Goal: Browse casually

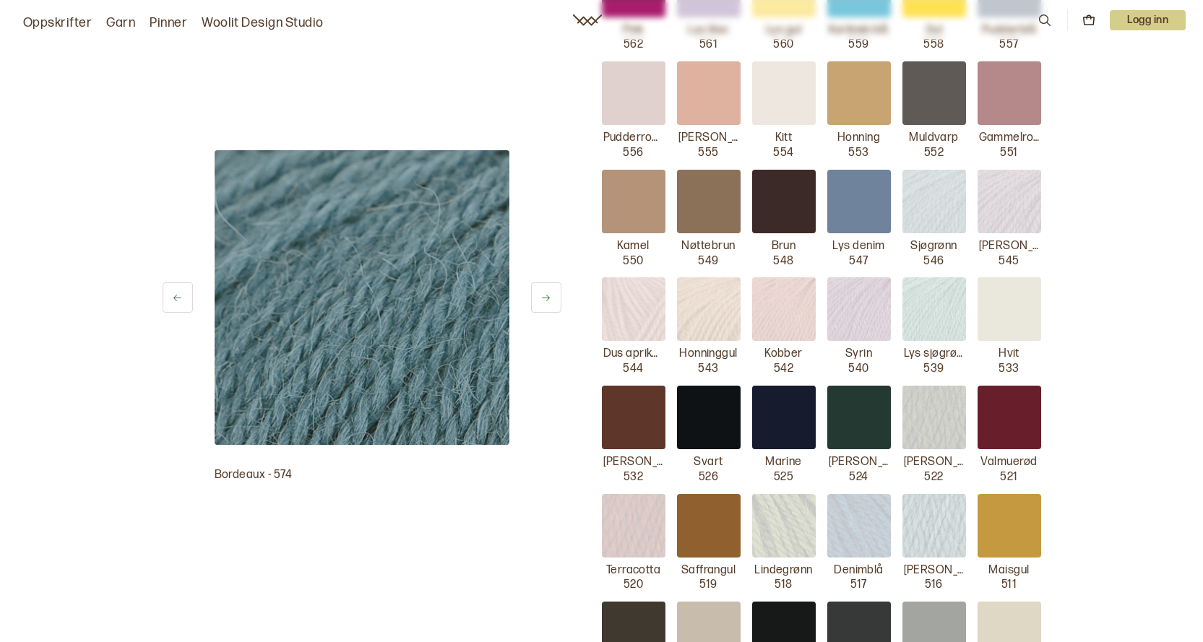
scroll to position [723, 0]
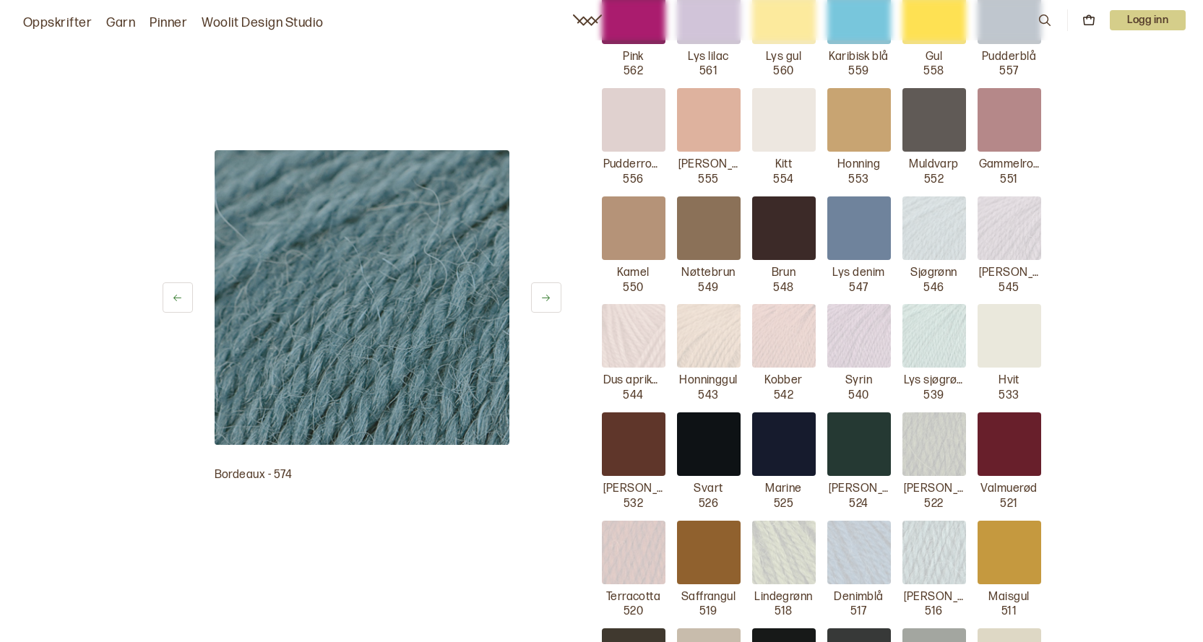
click at [938, 241] on img at bounding box center [934, 229] width 64 height 64
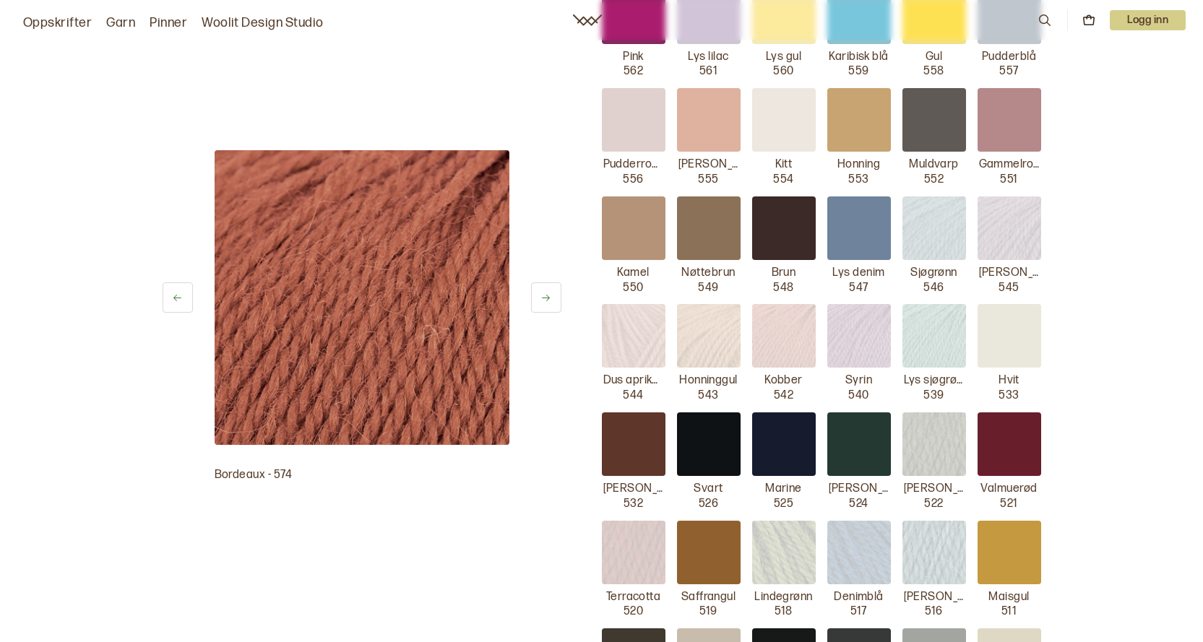
click at [923, 228] on img at bounding box center [934, 229] width 64 height 64
click at [863, 221] on div at bounding box center [859, 229] width 64 height 64
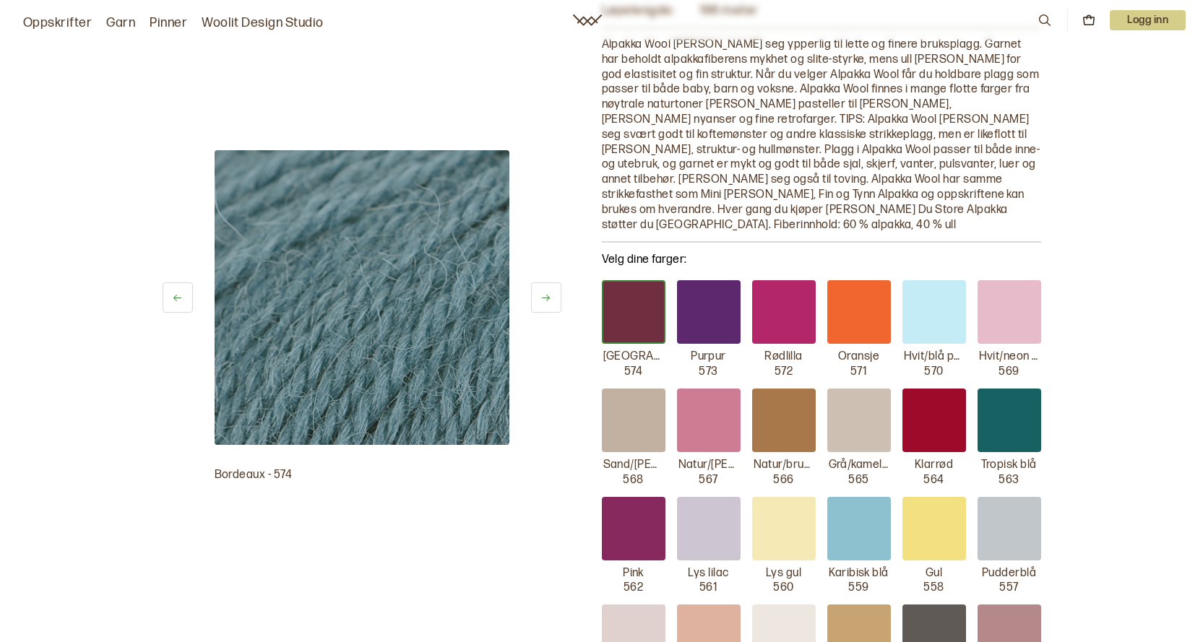
scroll to position [145, 0]
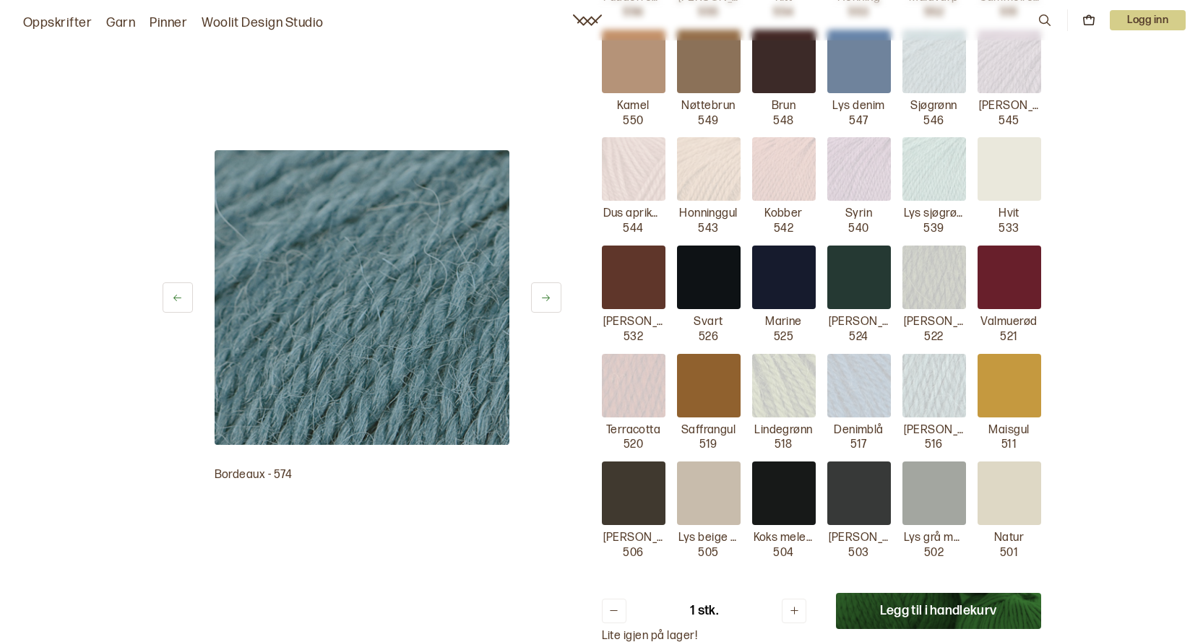
scroll to position [867, 0]
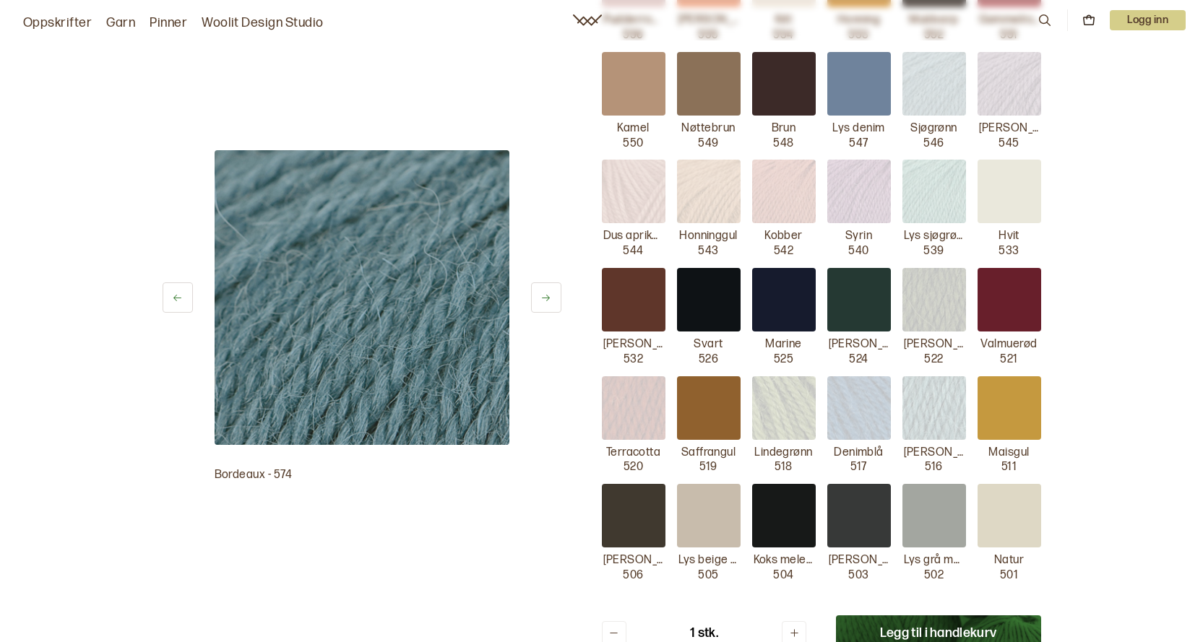
click at [934, 92] on img at bounding box center [934, 84] width 64 height 64
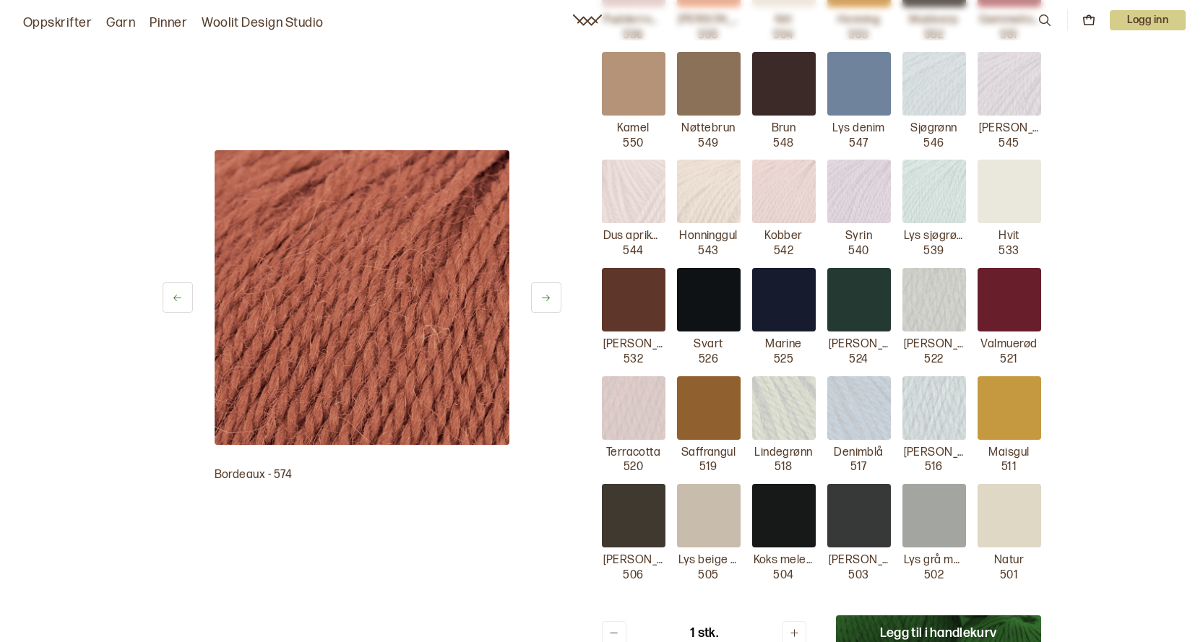
click at [934, 92] on img at bounding box center [934, 84] width 64 height 64
click at [915, 97] on img at bounding box center [934, 84] width 64 height 64
click at [931, 137] on p "546" at bounding box center [933, 144] width 20 height 15
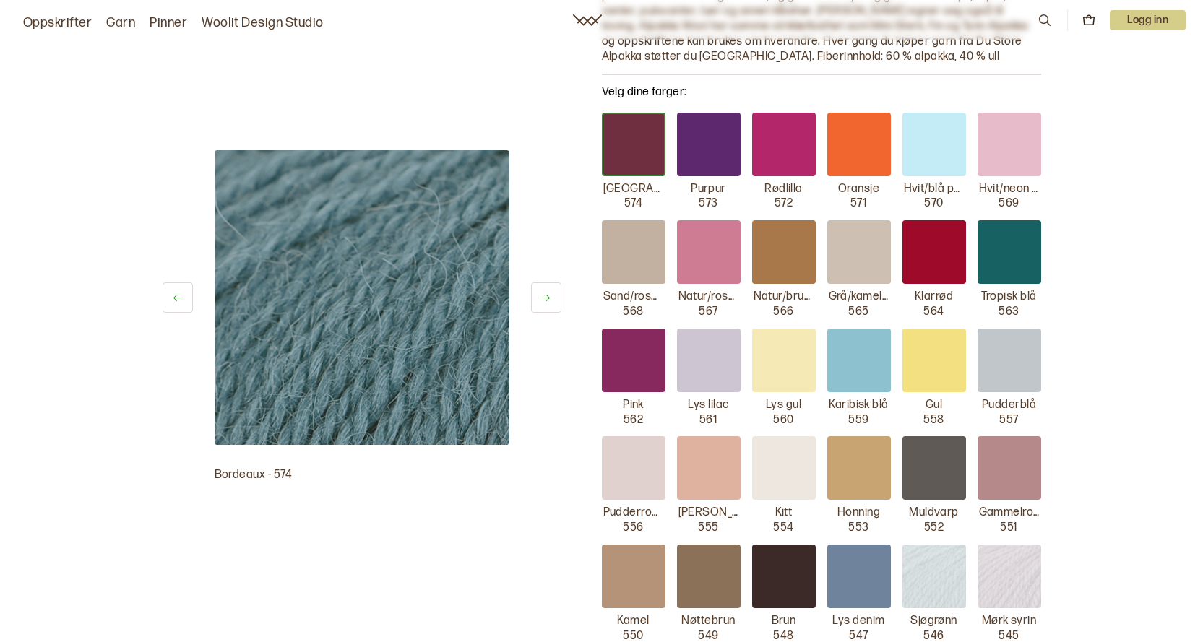
scroll to position [434, 0]
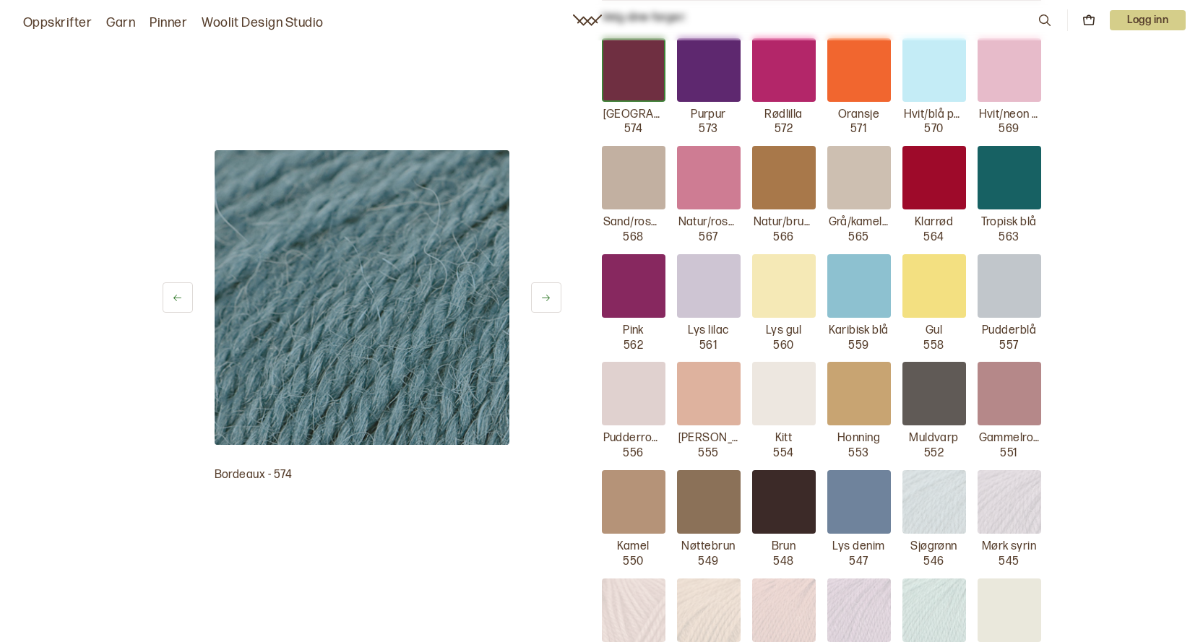
click at [936, 495] on img at bounding box center [934, 502] width 64 height 64
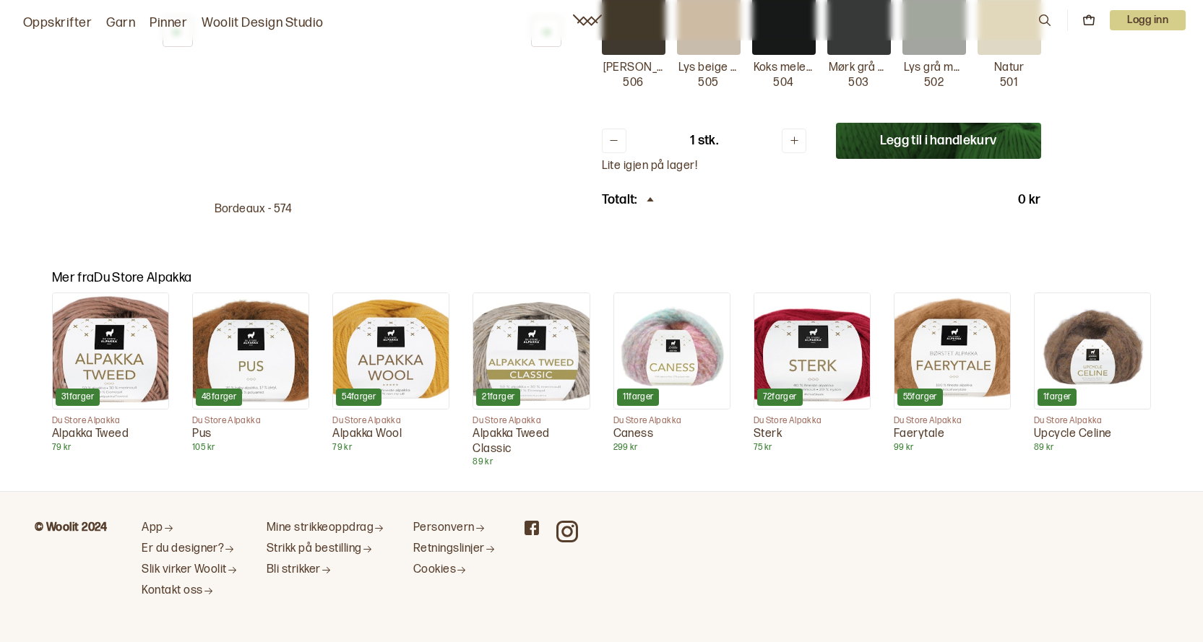
scroll to position [1365, 0]
